Goal: Information Seeking & Learning: Understand process/instructions

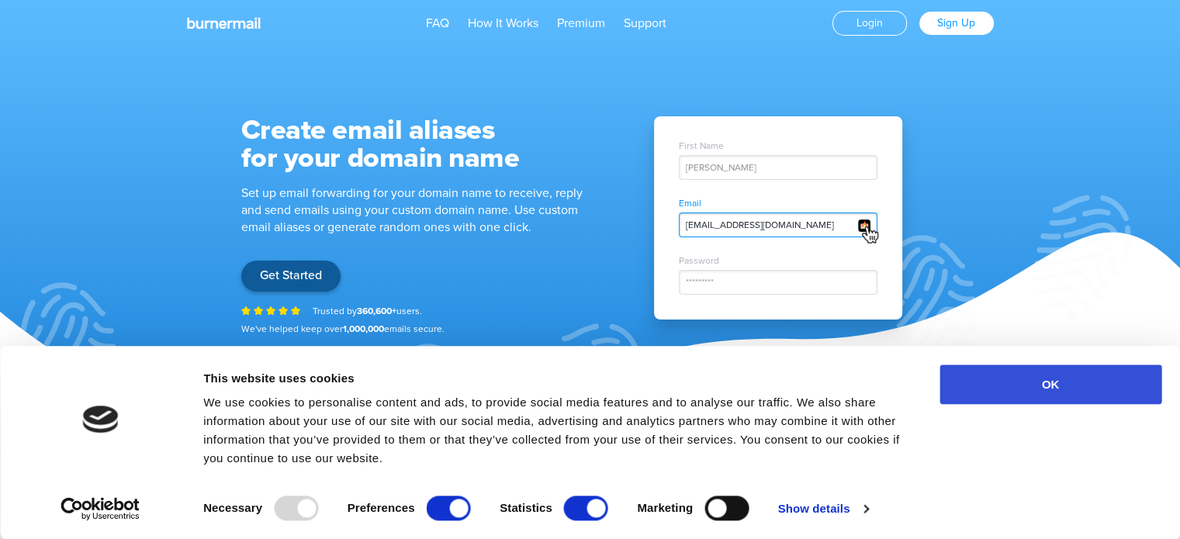
click at [1086, 392] on button "OK" at bounding box center [1050, 385] width 222 height 40
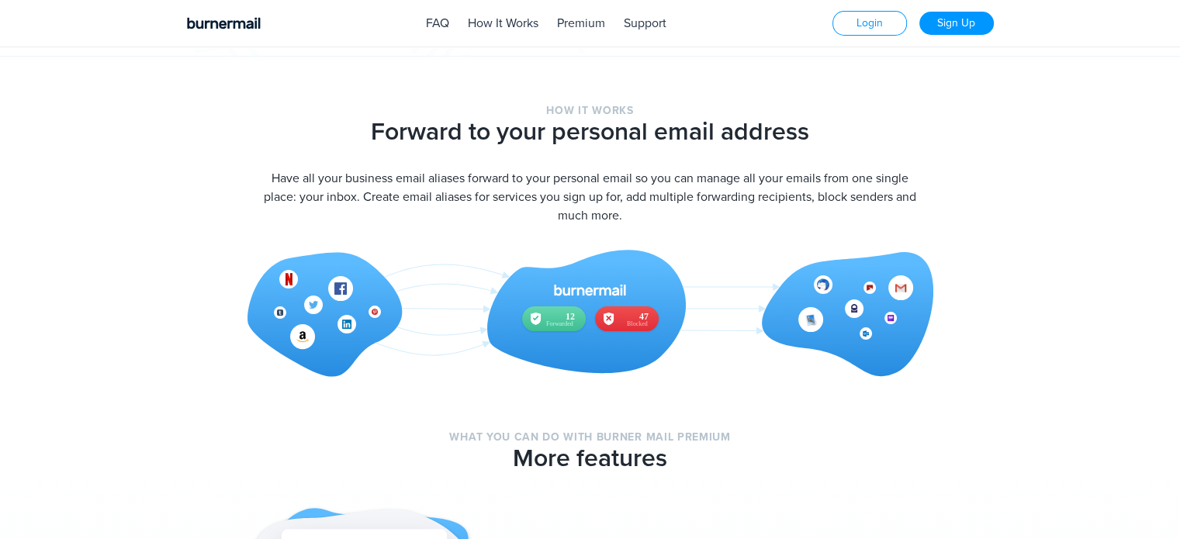
scroll to position [396, 0]
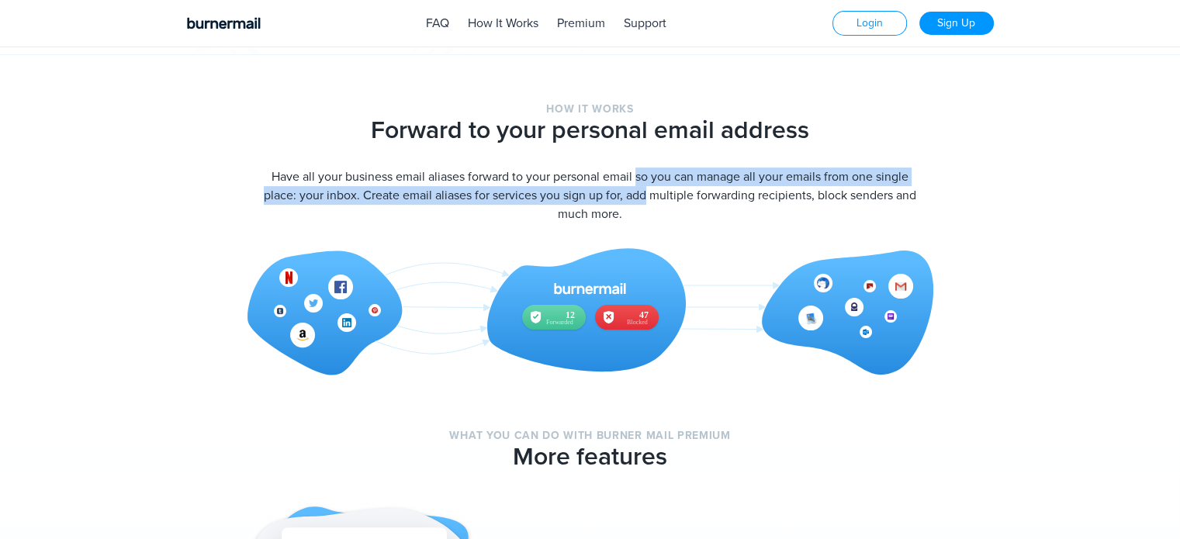
drag, startPoint x: 522, startPoint y: 171, endPoint x: 534, endPoint y: 203, distance: 34.6
click at [534, 203] on p "Have all your business email aliases forward to your personal email so you can …" at bounding box center [590, 196] width 698 height 56
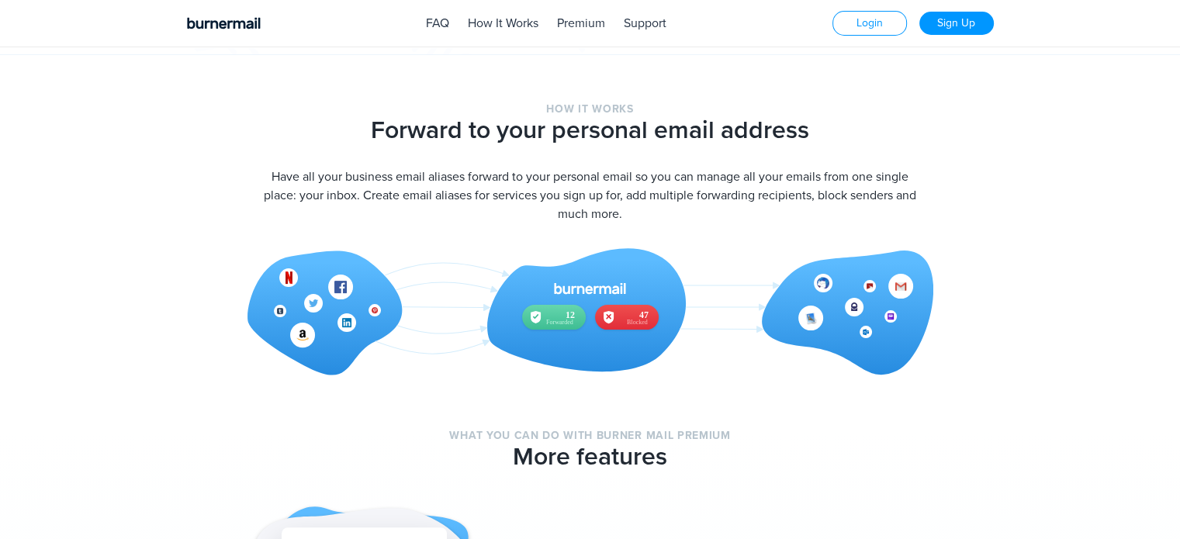
click at [534, 203] on p "Have all your business email aliases forward to your personal email so you can …" at bounding box center [590, 196] width 698 height 56
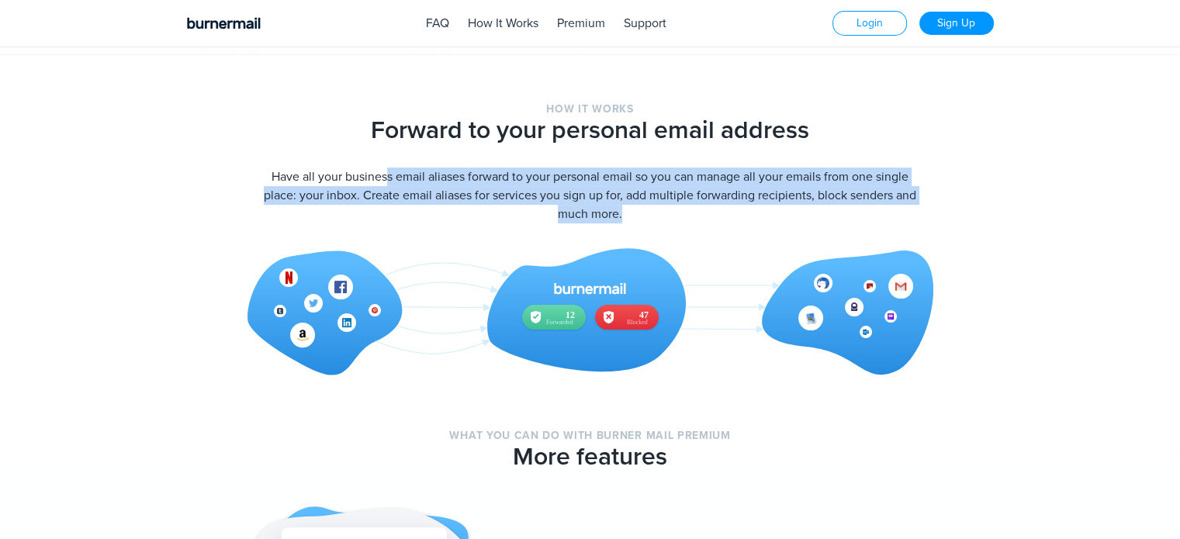
click at [534, 203] on p "Have all your business email aliases forward to your personal email so you can …" at bounding box center [590, 196] width 698 height 56
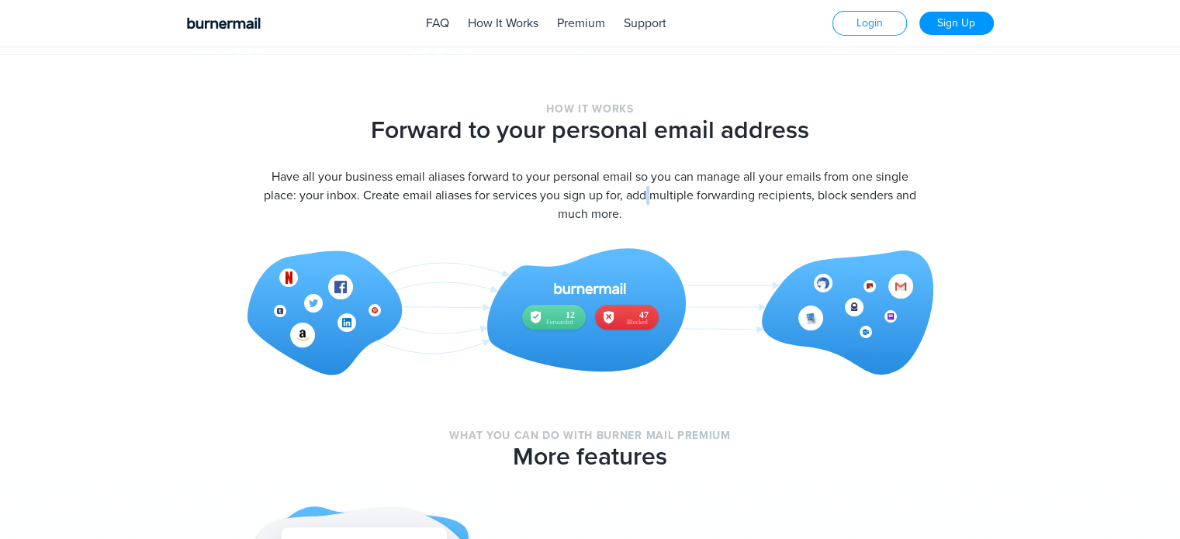
click at [534, 203] on p "Have all your business email aliases forward to your personal email so you can …" at bounding box center [590, 196] width 698 height 56
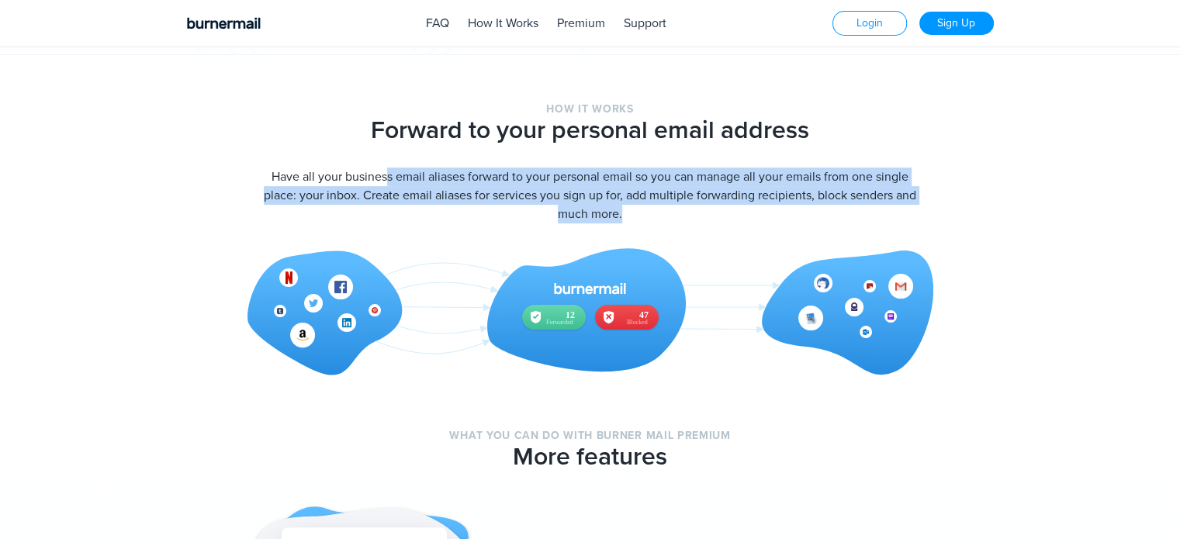
click at [534, 203] on p "Have all your business email aliases forward to your personal email so you can …" at bounding box center [590, 196] width 698 height 56
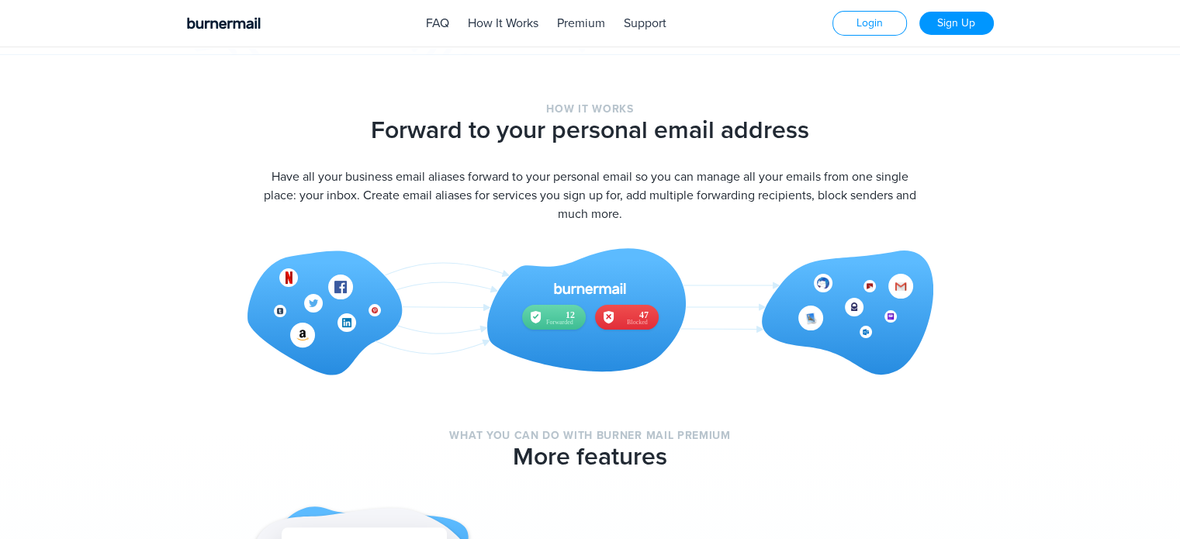
click at [531, 25] on link "How It Works" at bounding box center [503, 24] width 71 height 16
